Goal: Information Seeking & Learning: Learn about a topic

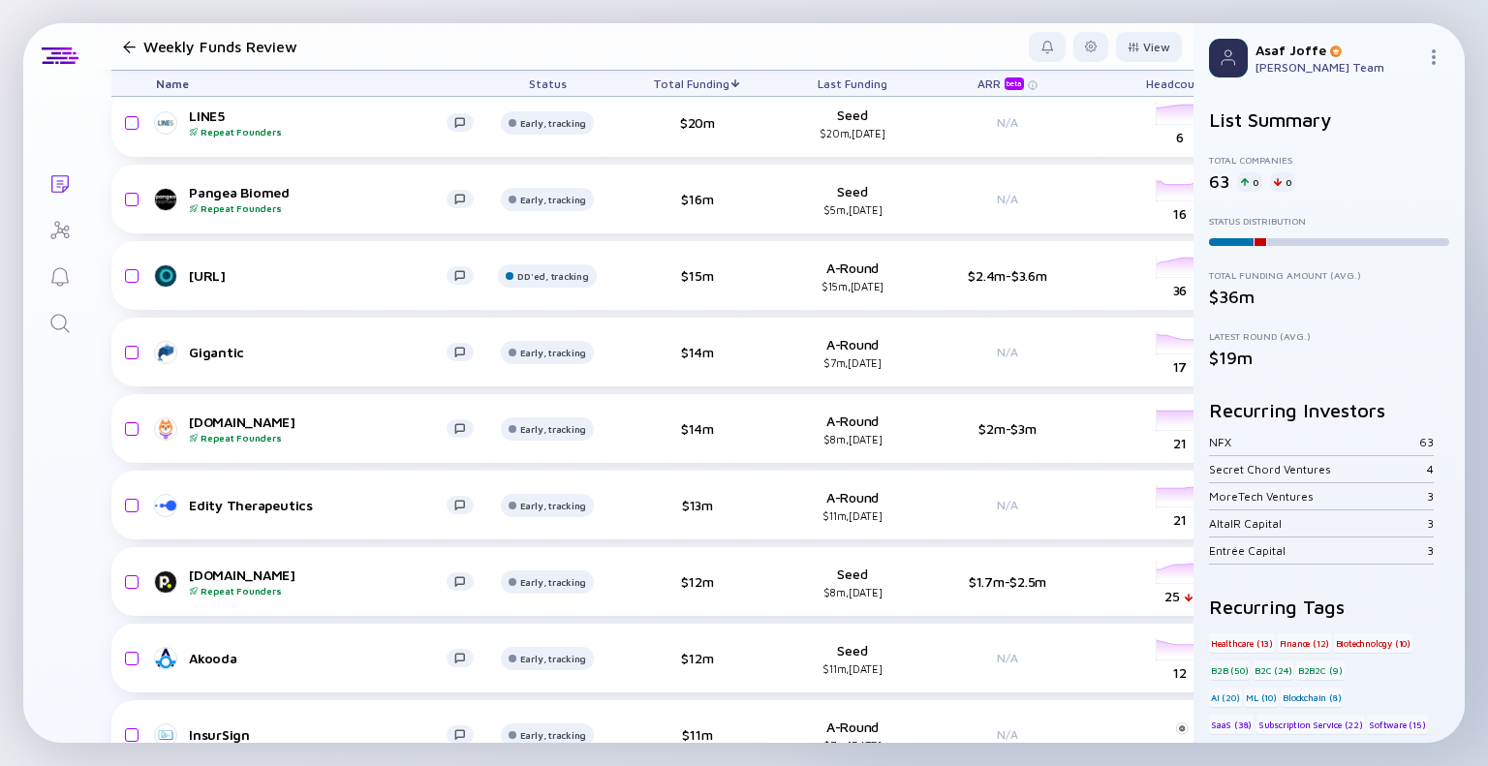
scroll to position [2325, 0]
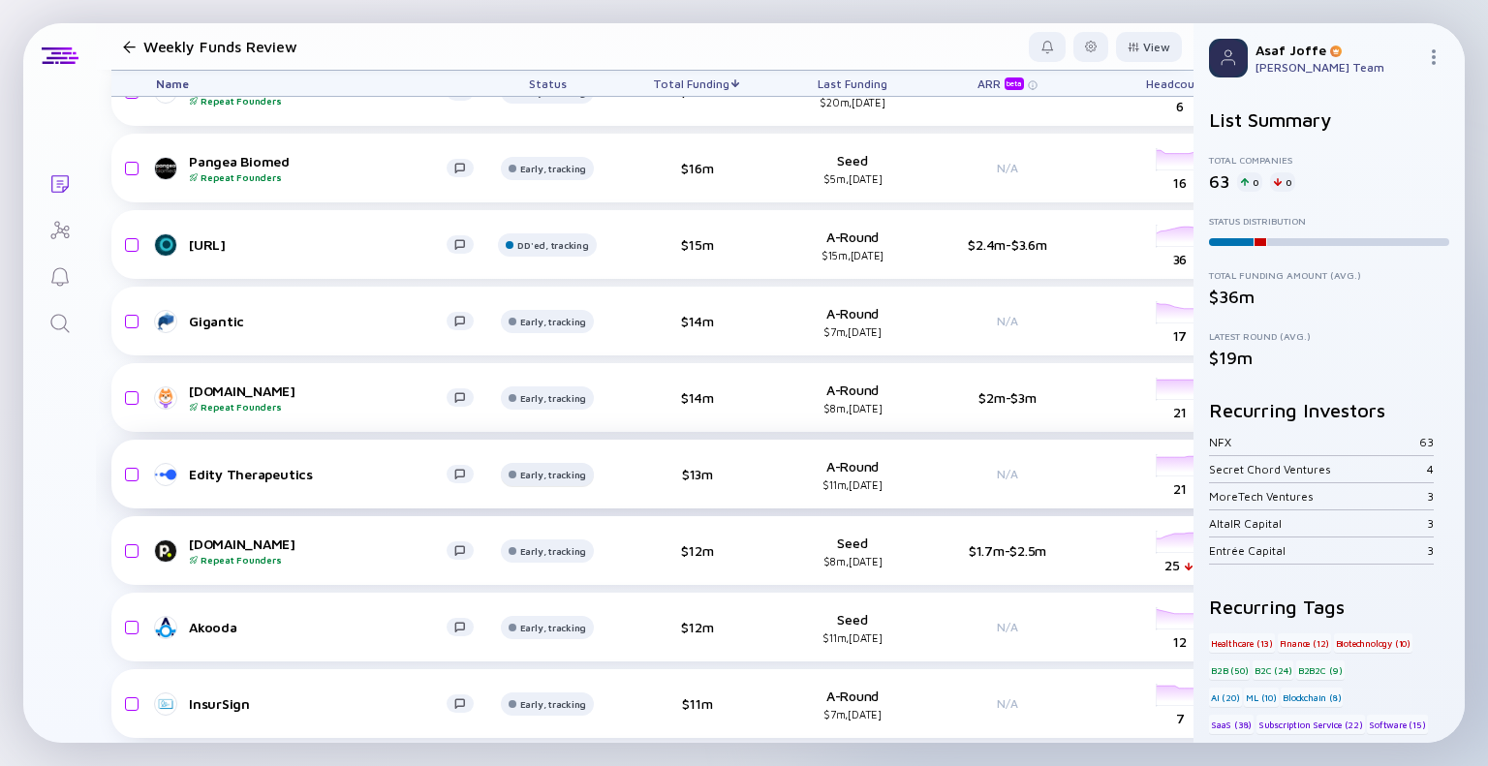
click at [531, 474] on div "Early, tracking" at bounding box center [553, 475] width 67 height 12
click at [50, 548] on div "Lists Weekly Funds Review View Name Status Total Funding Last Funding ARR beta …" at bounding box center [744, 383] width 1442 height 720
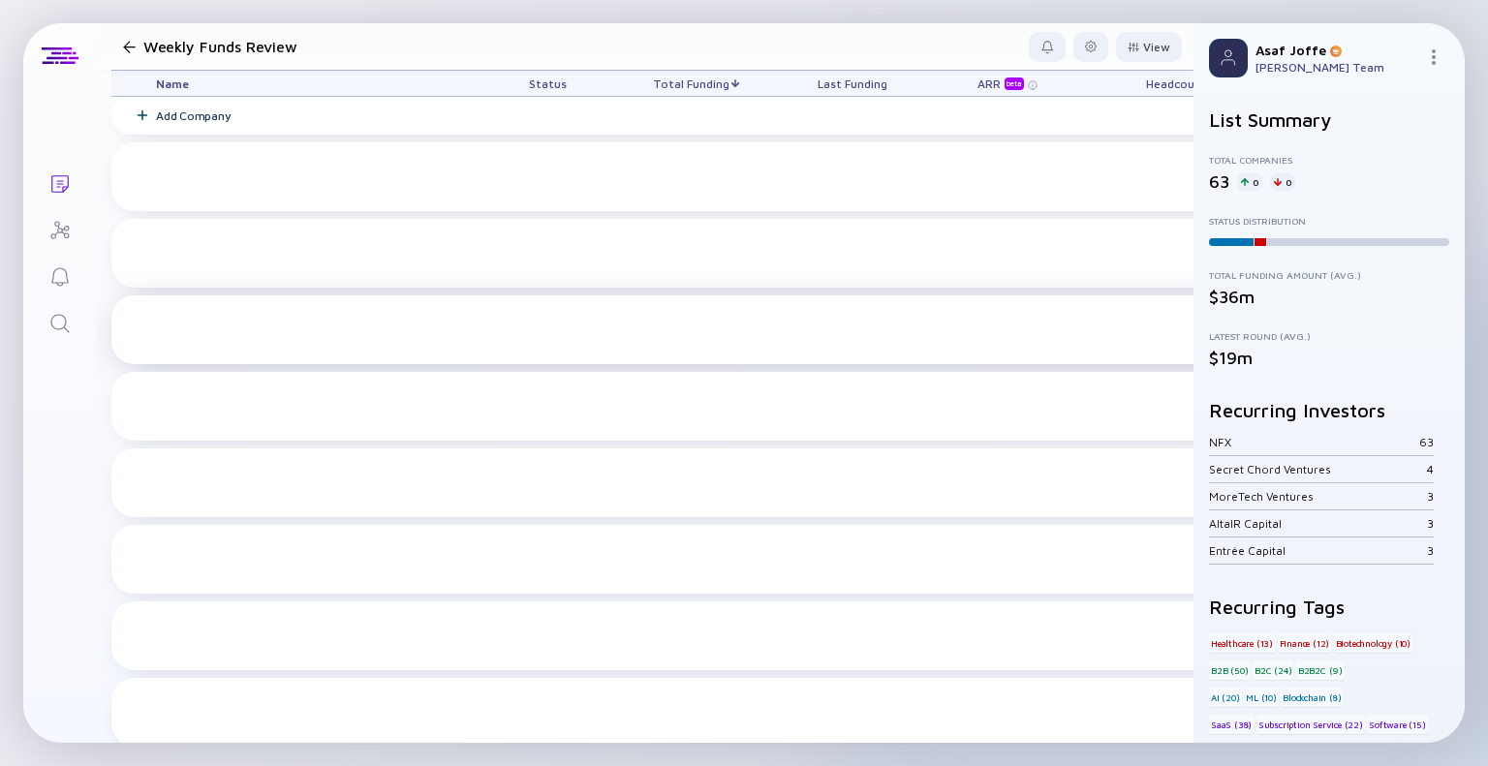
scroll to position [0, 0]
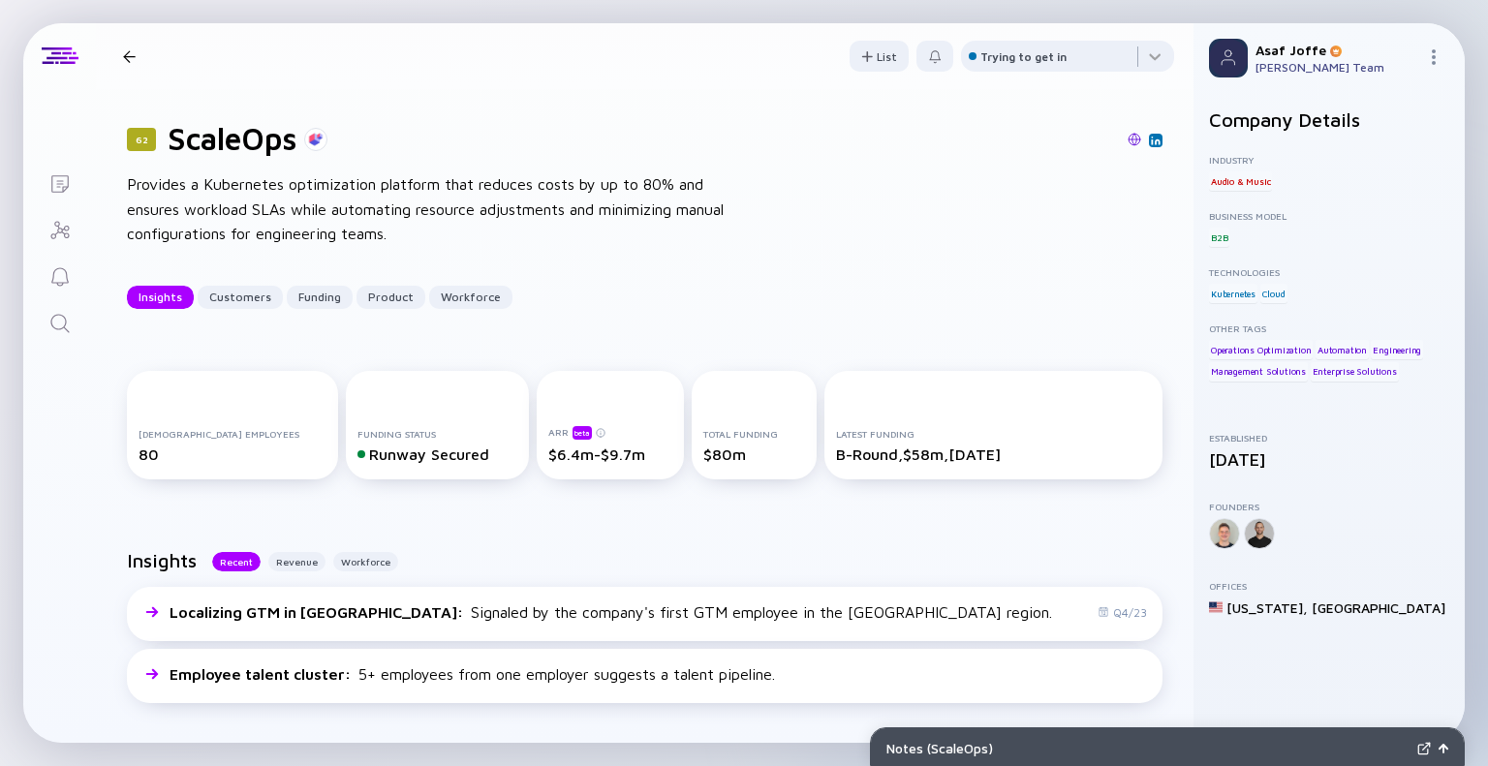
click at [1128, 140] on img at bounding box center [1135, 140] width 14 height 14
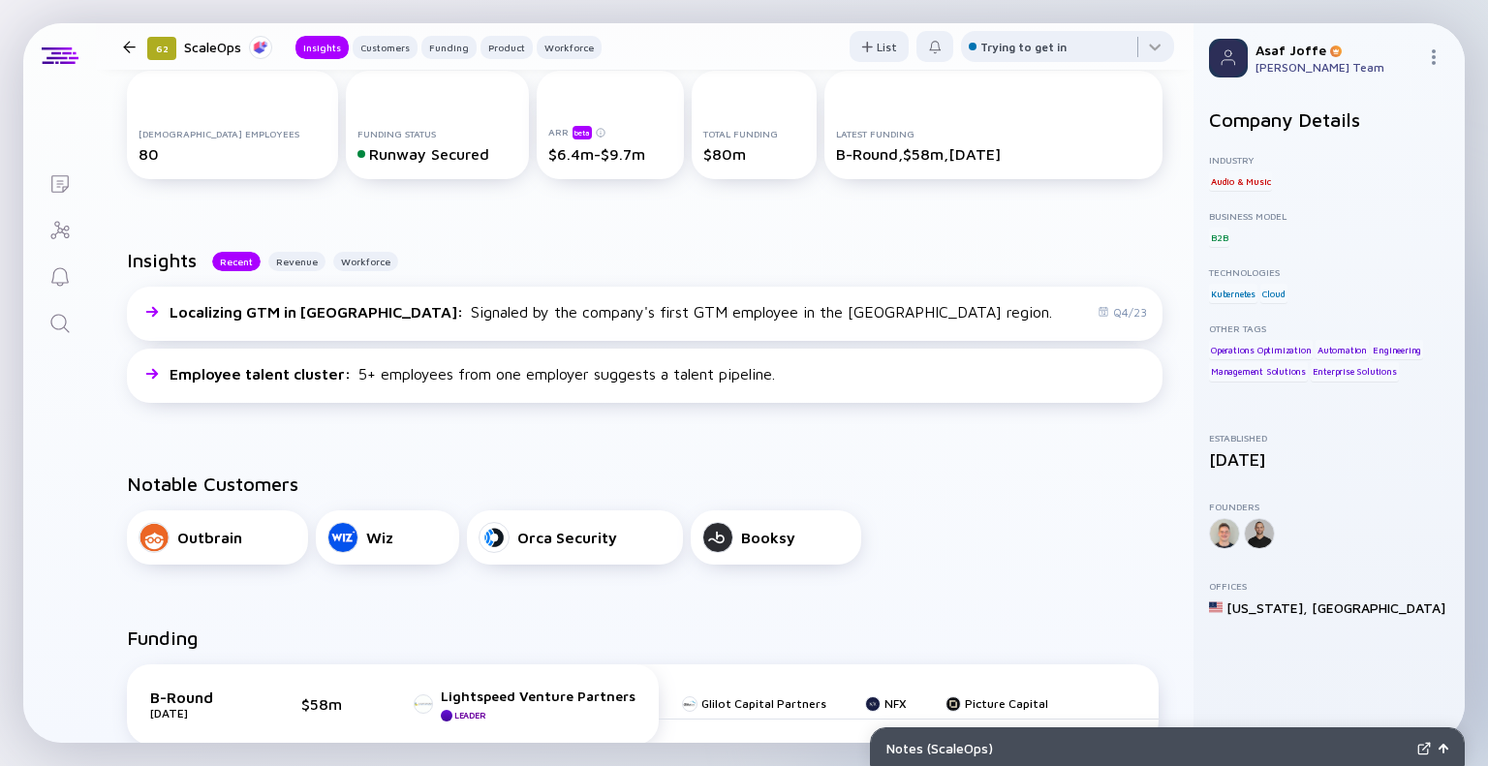
scroll to position [290, 0]
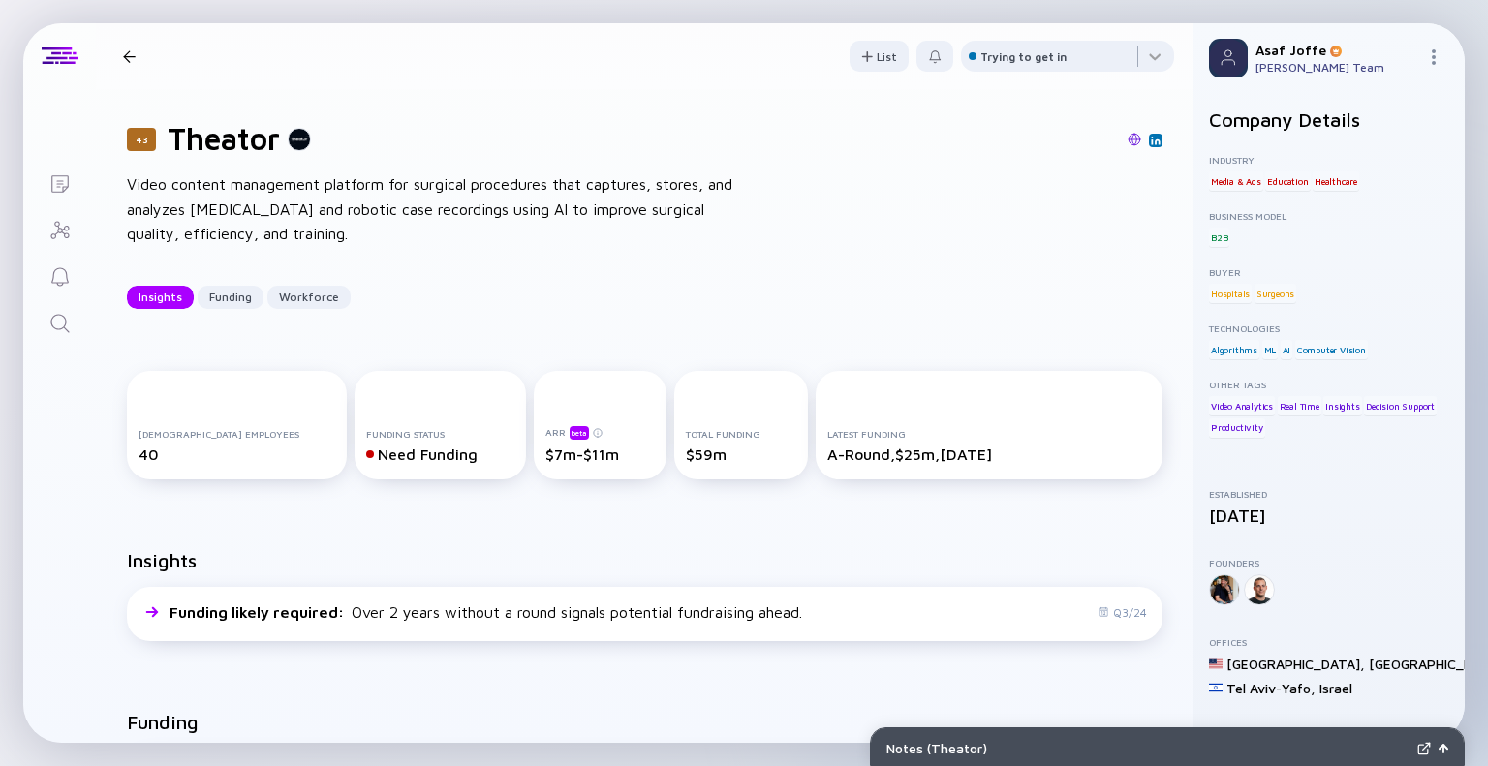
click at [1128, 143] on img at bounding box center [1135, 140] width 14 height 14
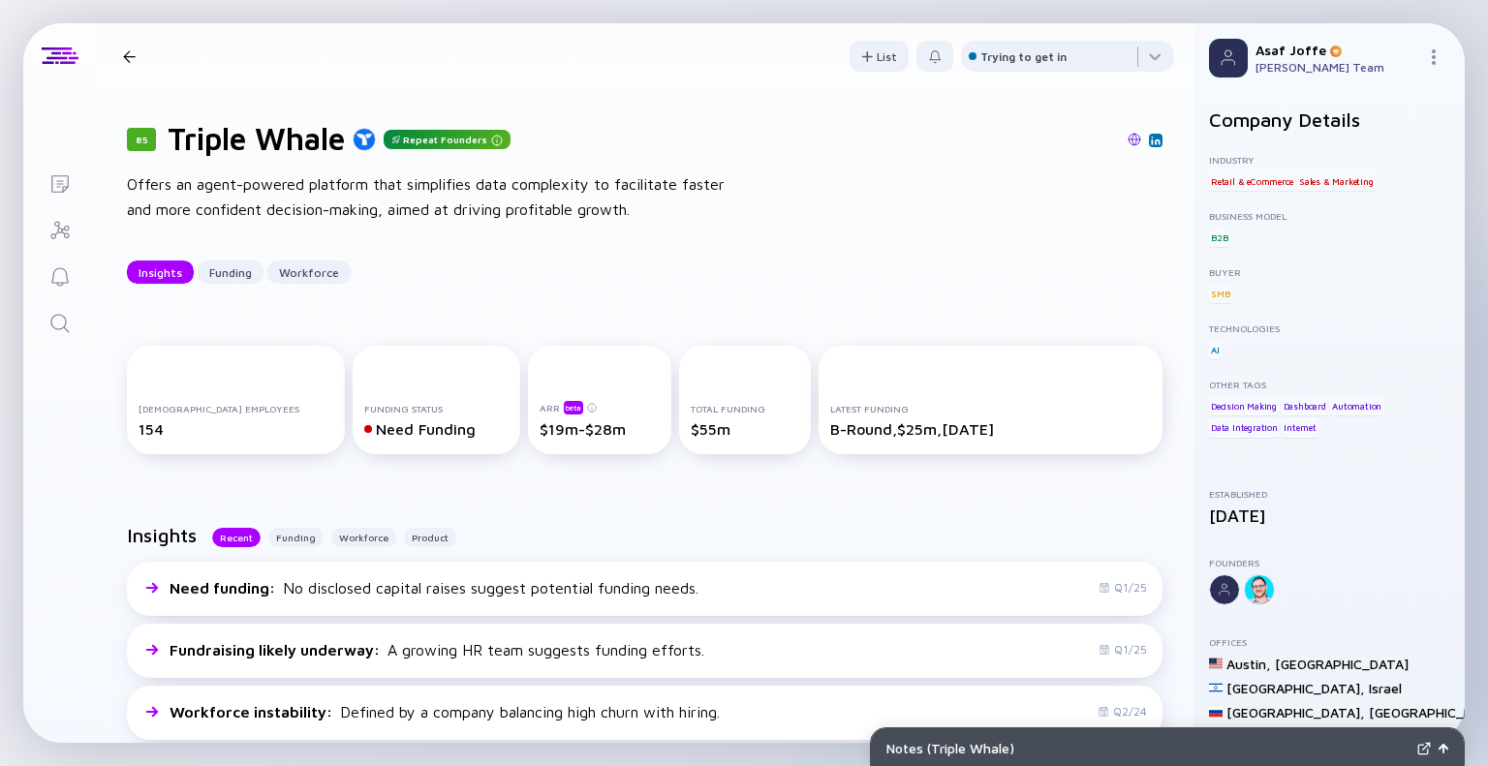
click at [1128, 140] on img at bounding box center [1135, 140] width 14 height 14
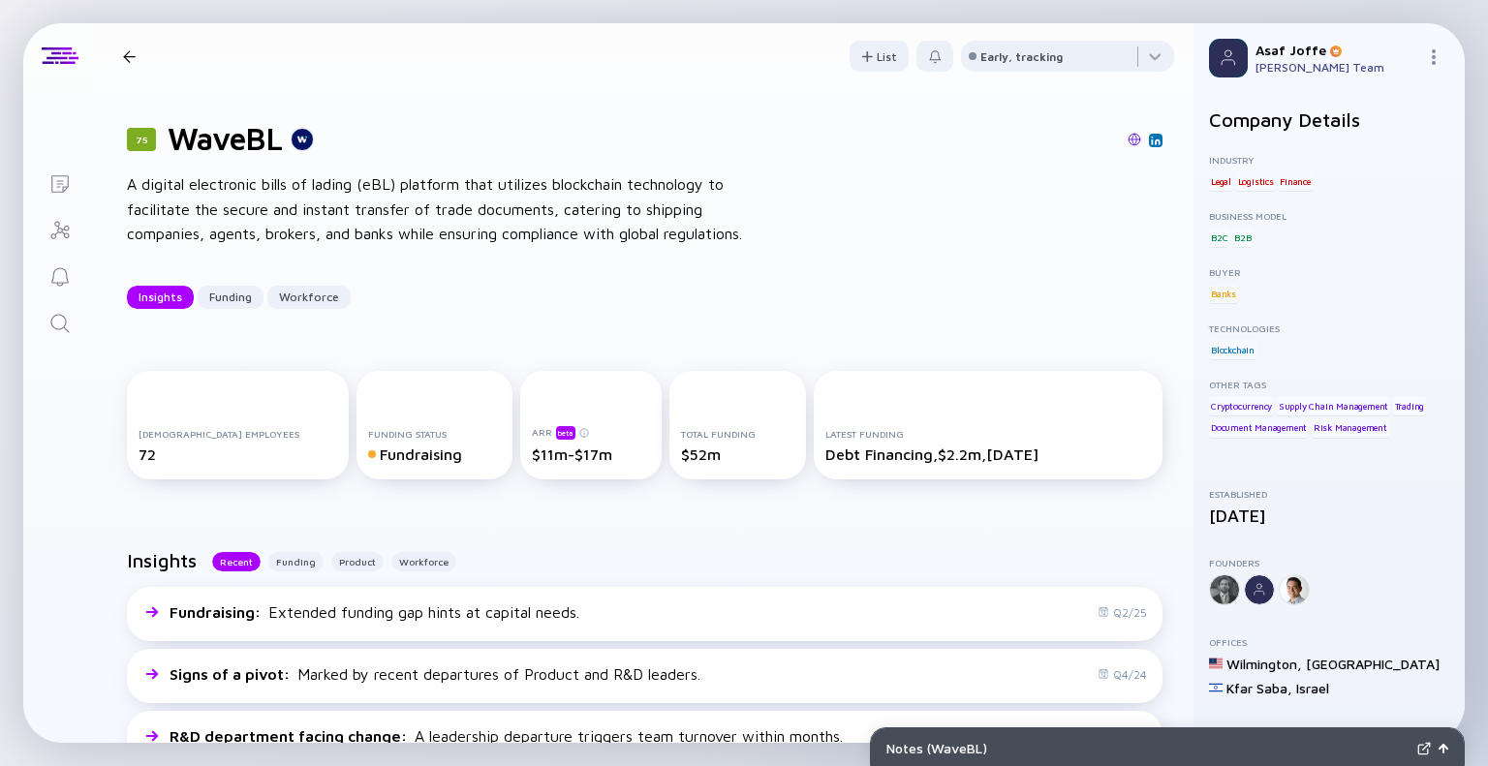
click at [1128, 143] on img at bounding box center [1135, 140] width 14 height 14
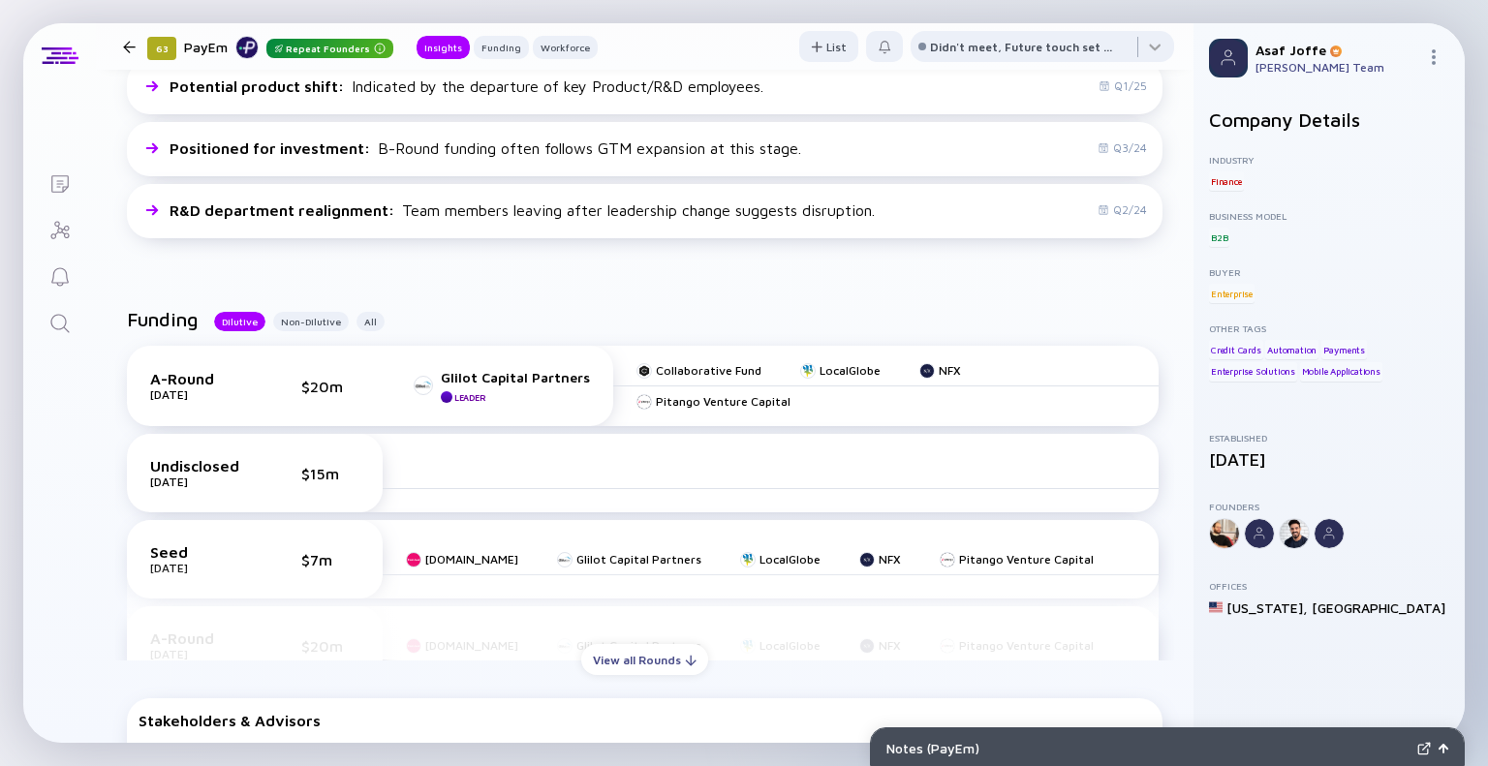
scroll to position [775, 0]
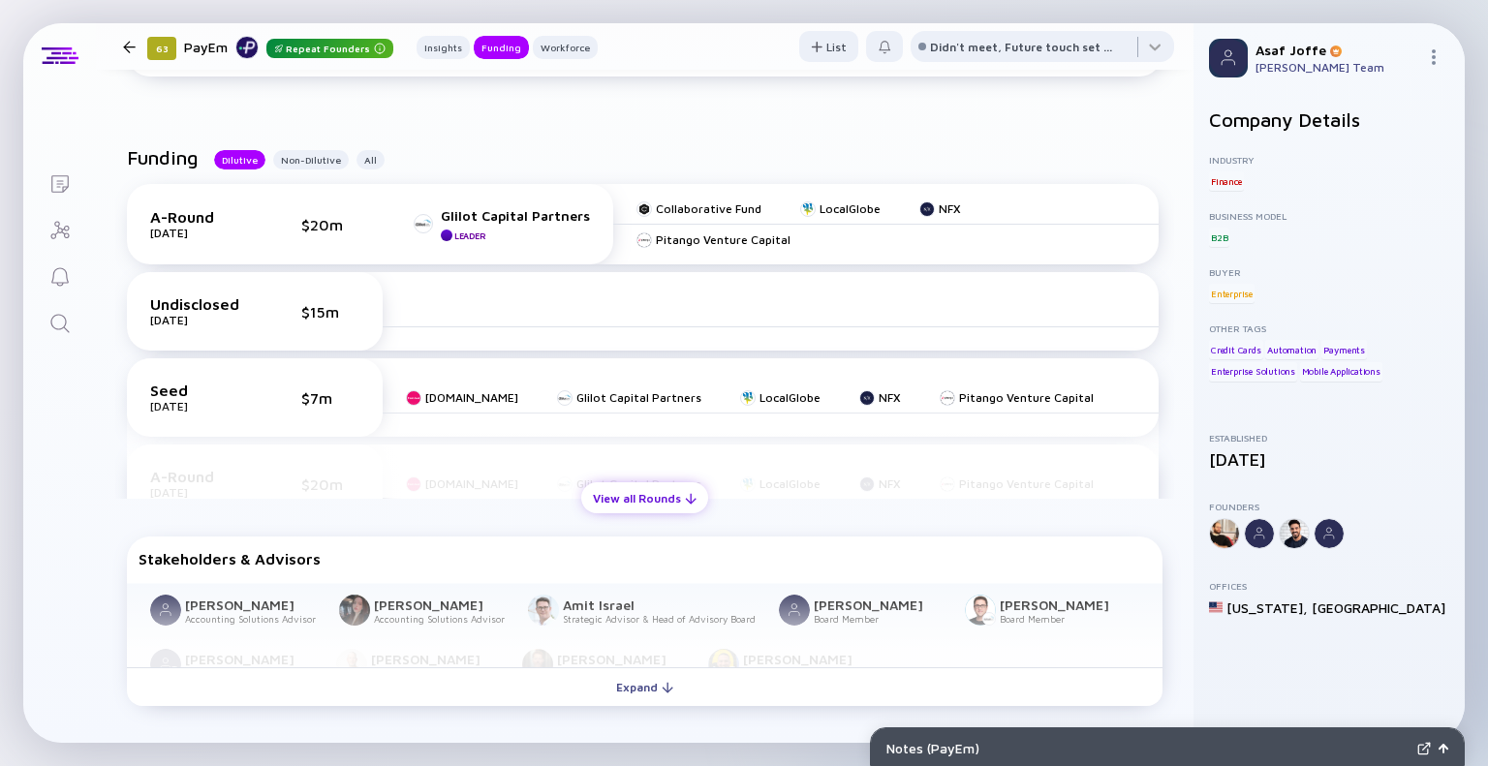
click at [652, 501] on div "View all Rounds" at bounding box center [644, 498] width 127 height 30
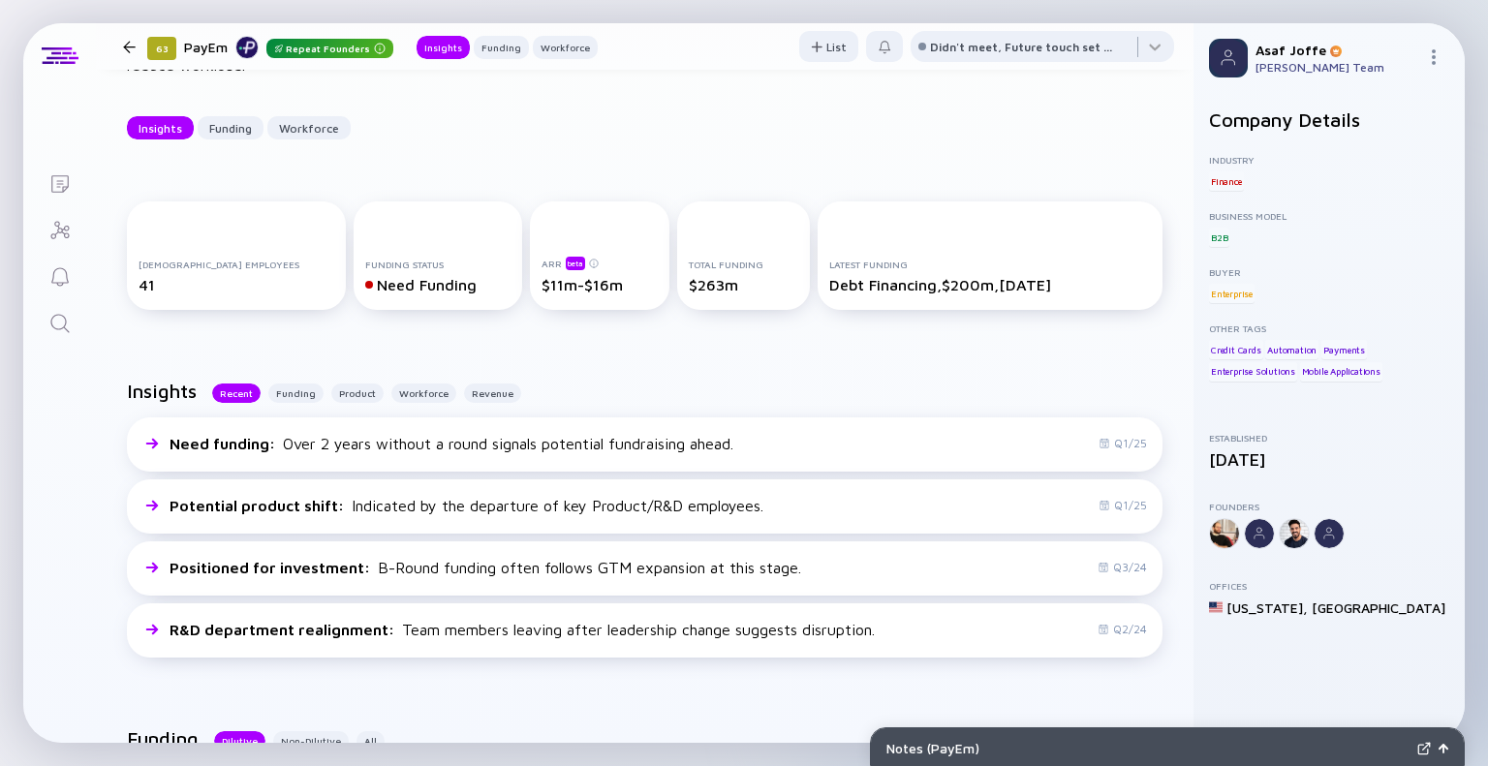
scroll to position [0, 0]
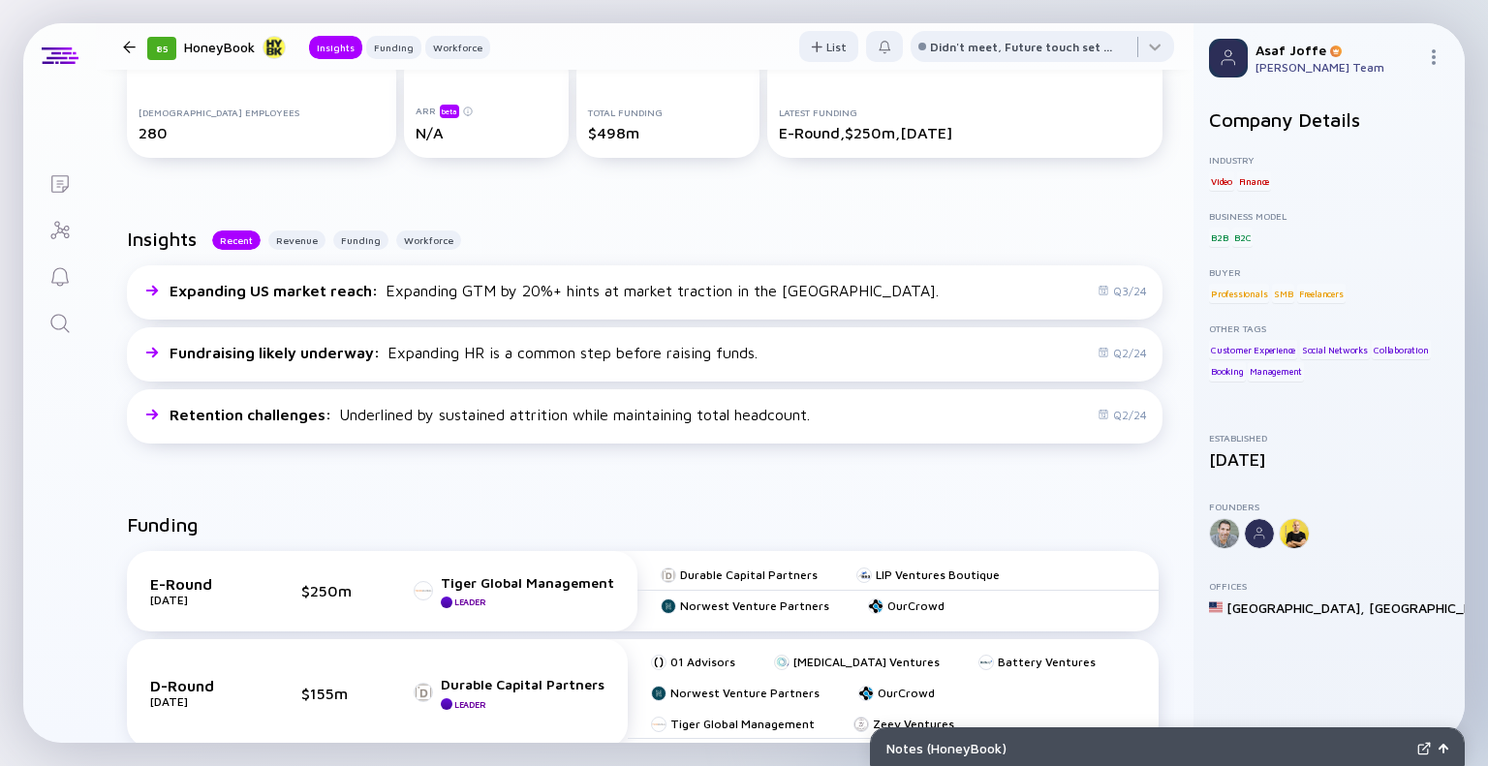
scroll to position [291, 0]
